Goal: Task Accomplishment & Management: Manage account settings

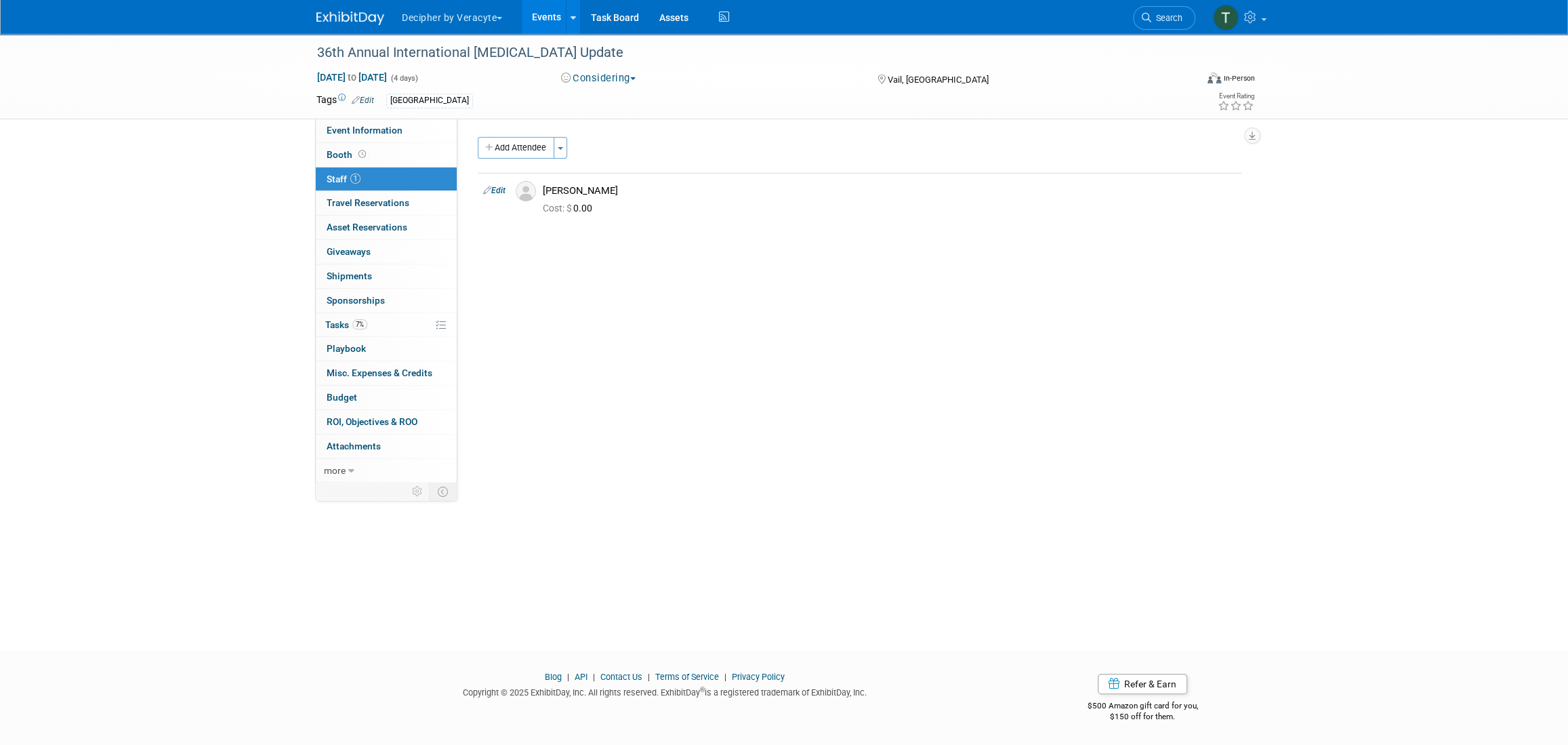
click at [545, 3] on link "Events" at bounding box center [546, 17] width 50 height 34
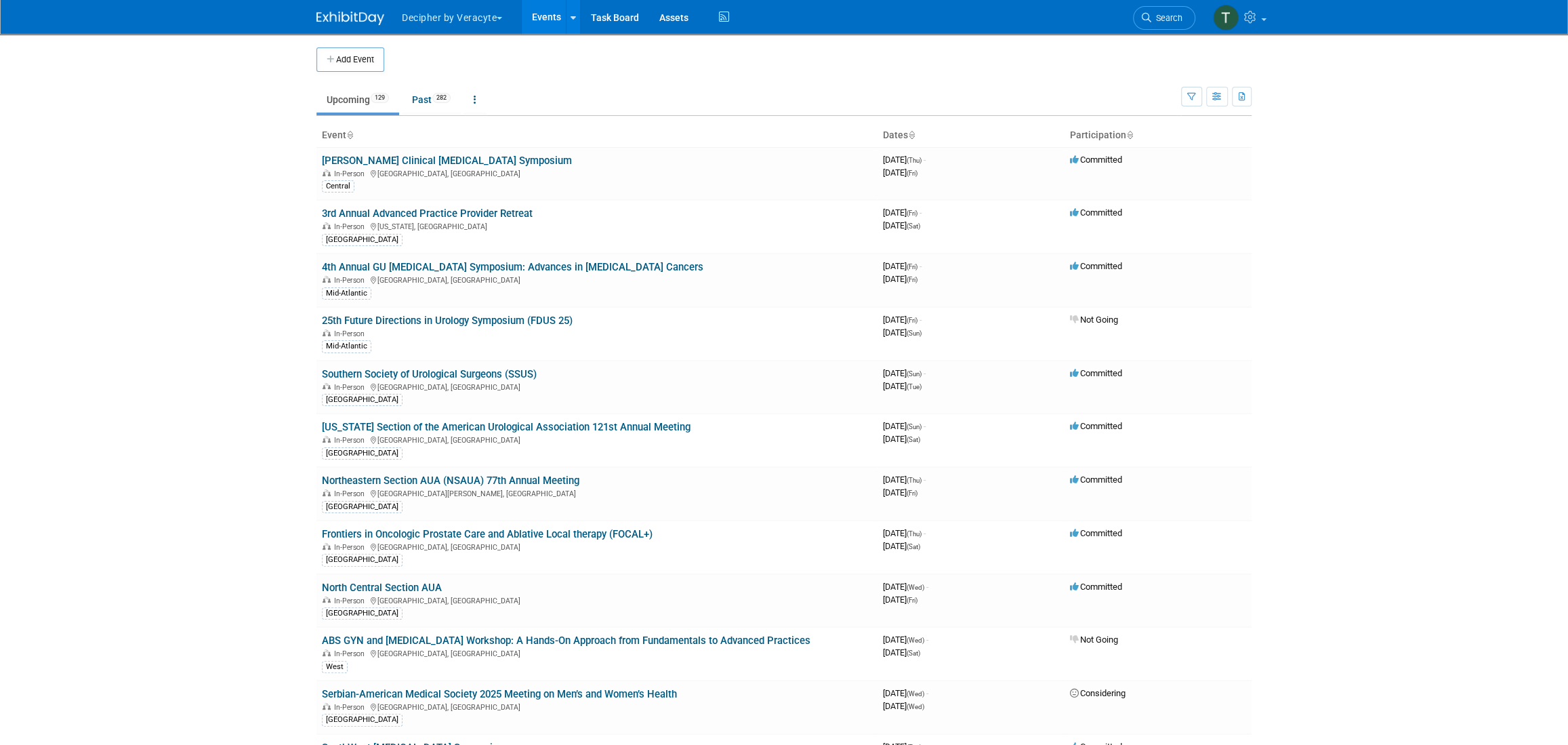
scroll to position [903, 0]
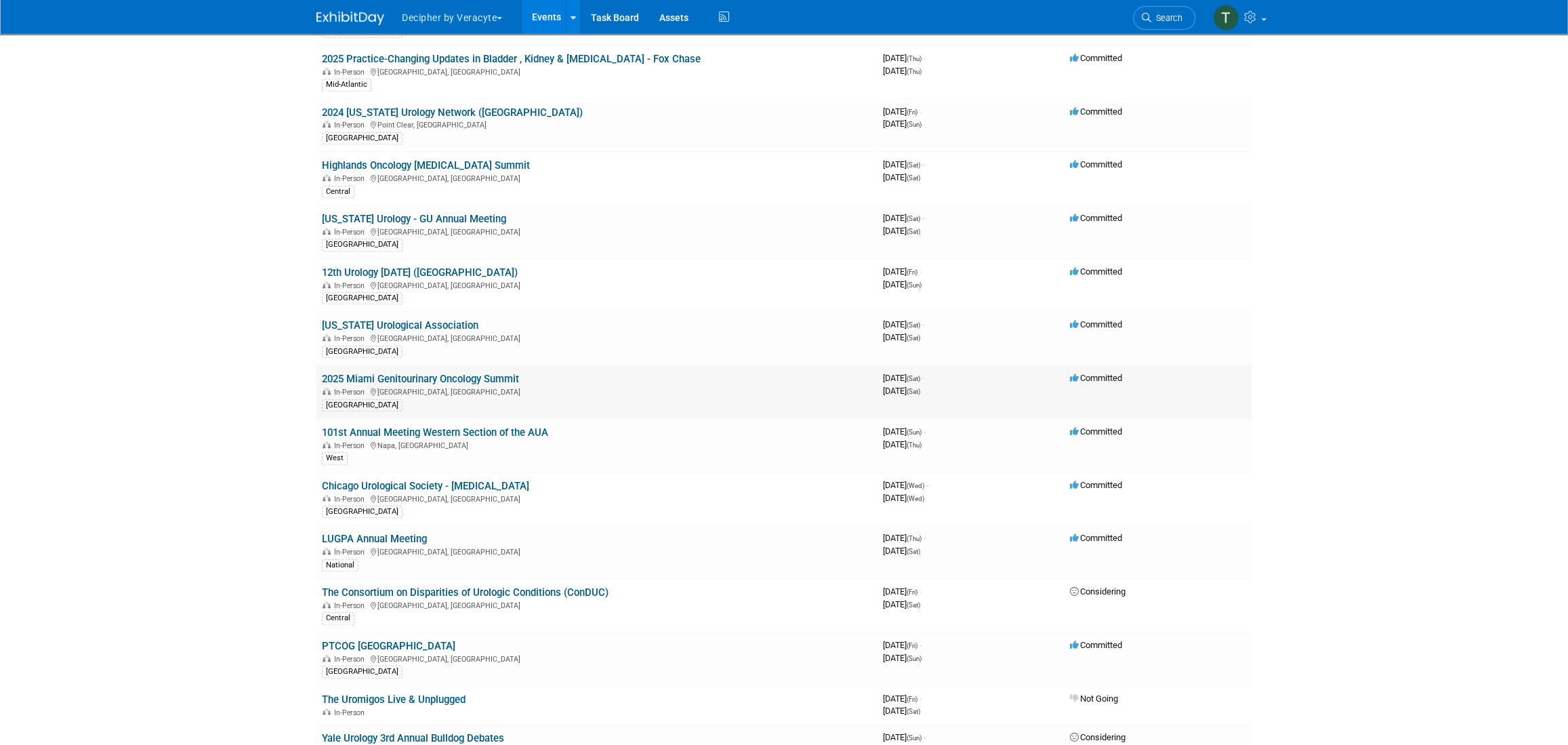
click at [457, 374] on link "2025 Miami Genitourinary Oncology Summit" at bounding box center [420, 378] width 197 height 12
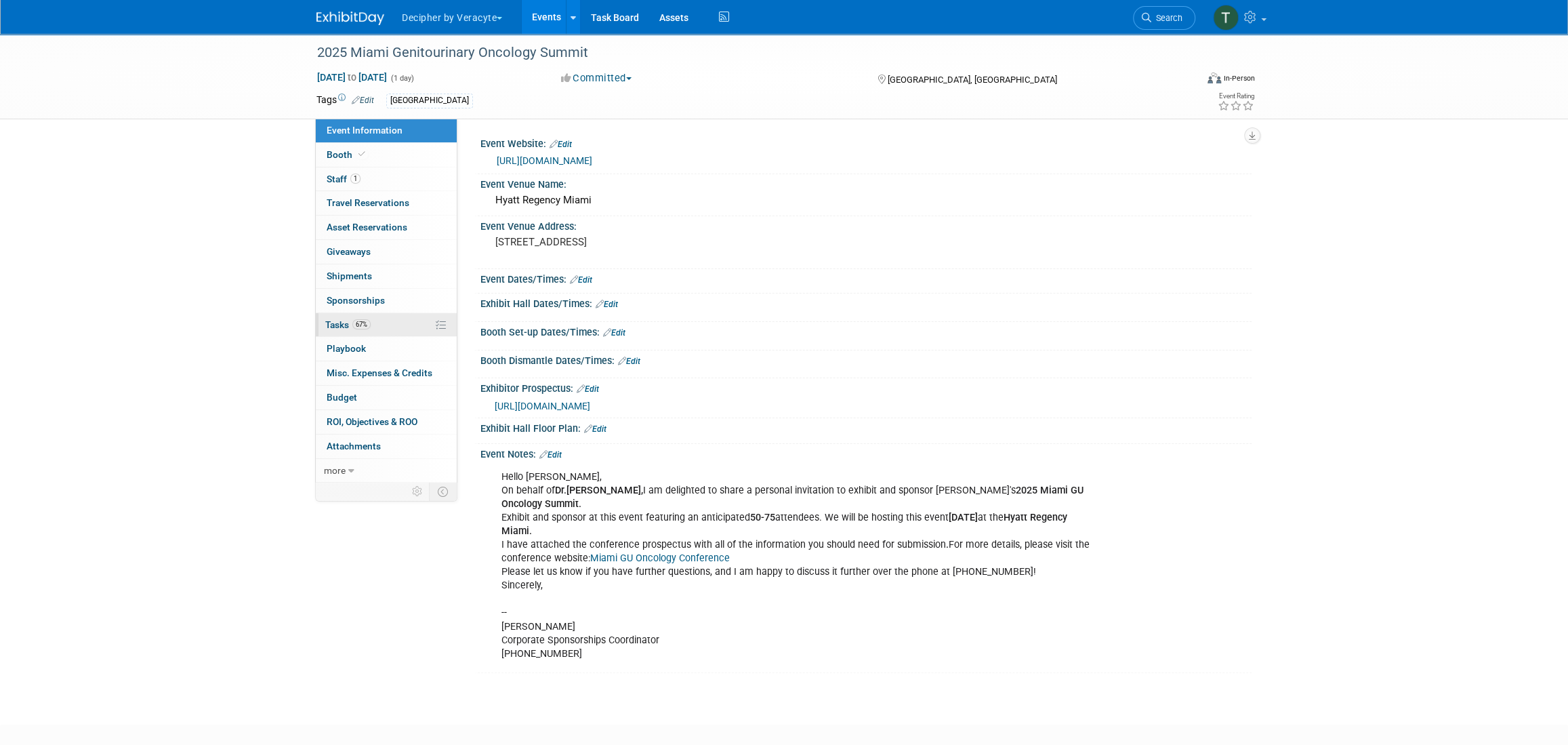
click at [357, 319] on span "67%" at bounding box center [361, 324] width 18 height 10
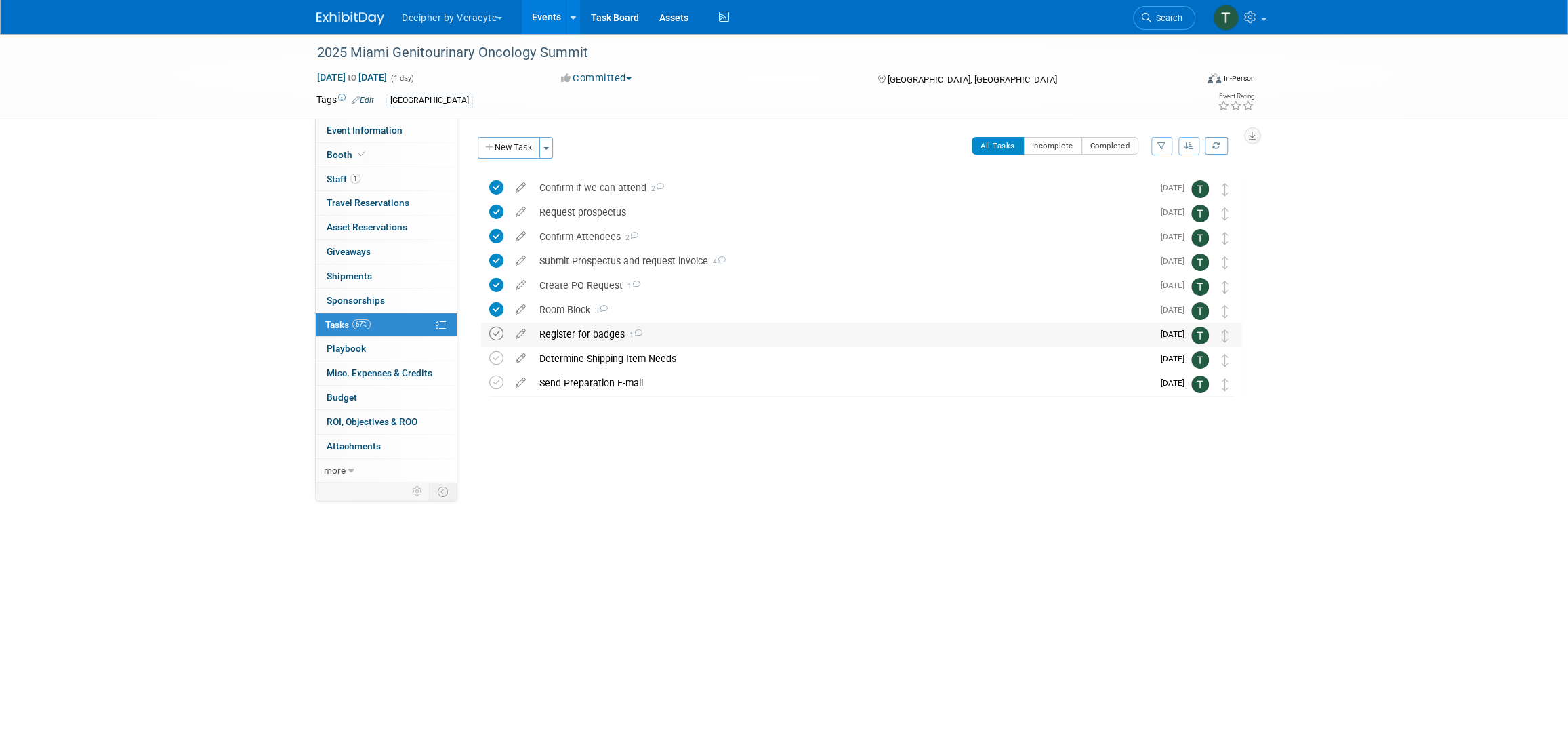
click at [491, 327] on icon at bounding box center [496, 334] width 14 height 14
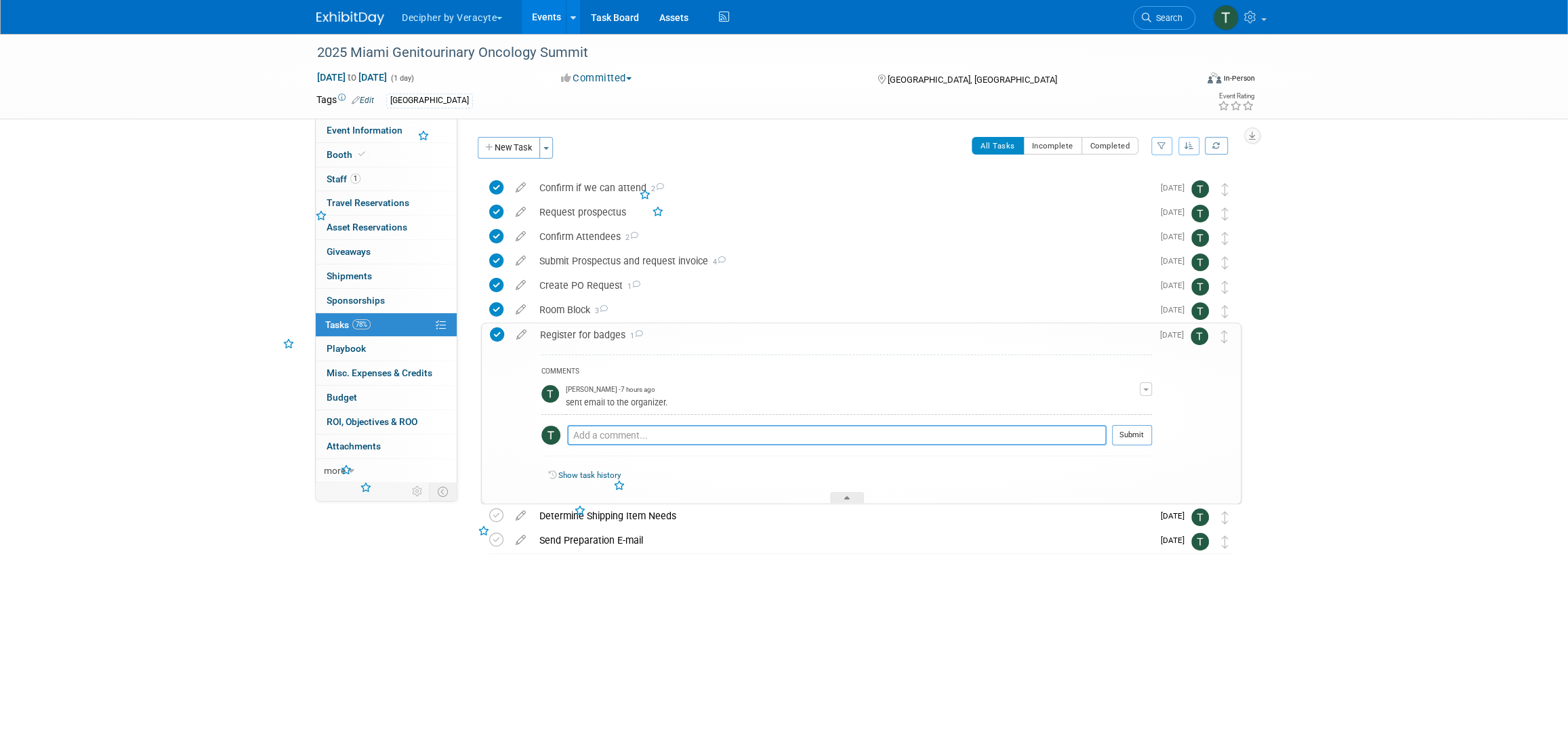
click at [625, 425] on textarea at bounding box center [837, 435] width 539 height 20
type textarea "this was completed."
click at [1144, 438] on button "Submit" at bounding box center [1132, 435] width 40 height 20
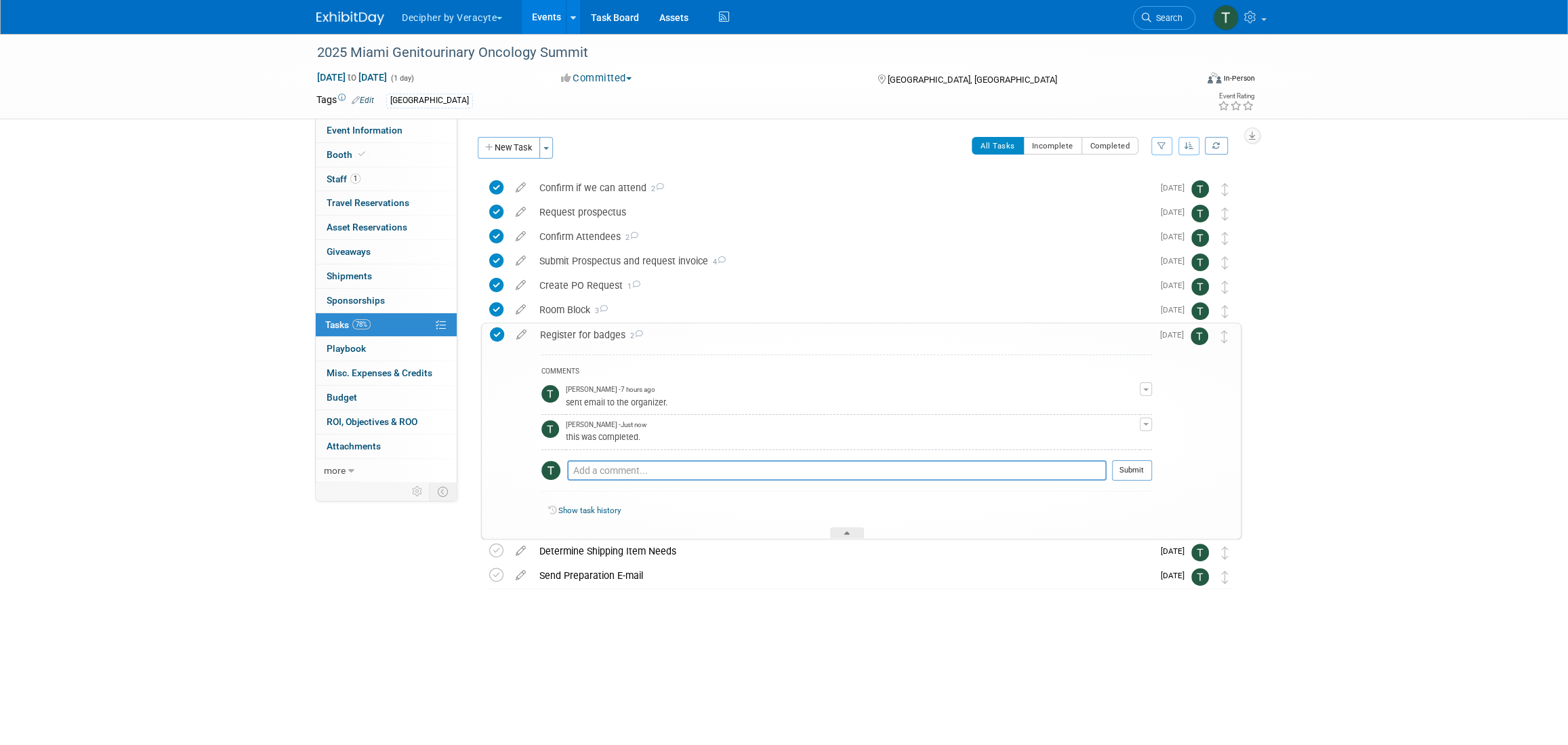
click at [615, 339] on div "Register for badges 2" at bounding box center [842, 334] width 619 height 23
